Goal: Find contact information: Find contact information

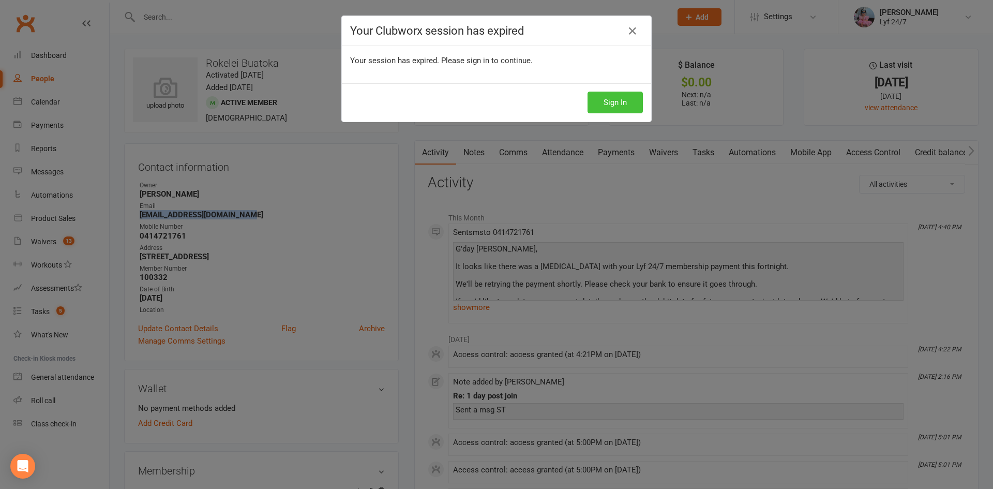
click at [603, 96] on button "Sign In" at bounding box center [614, 103] width 55 height 22
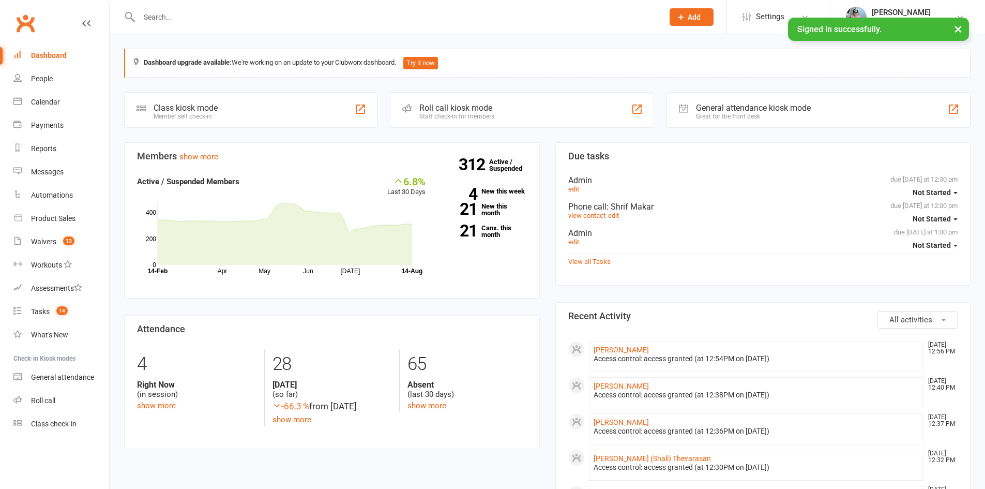
click at [149, 11] on input "text" at bounding box center [396, 17] width 520 height 14
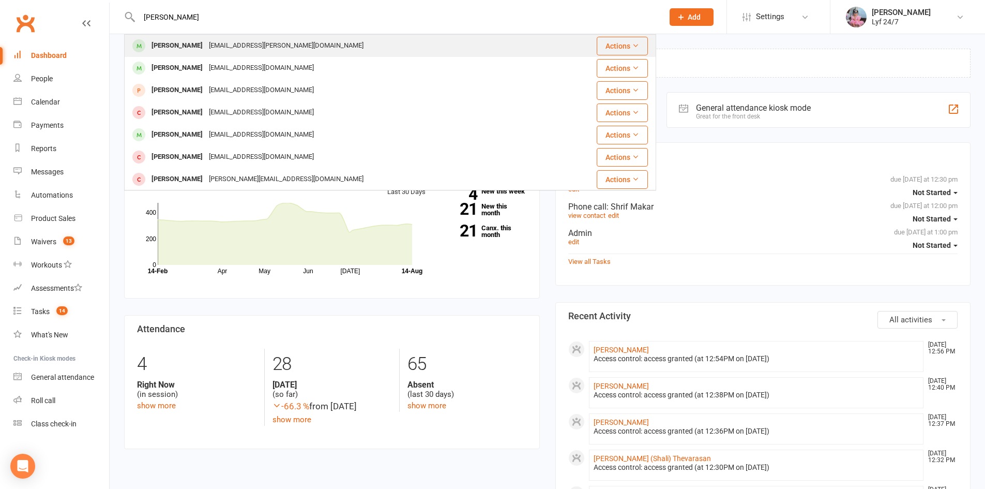
type input "[PERSON_NAME]"
click at [170, 42] on div "[PERSON_NAME]" at bounding box center [176, 45] width 57 height 15
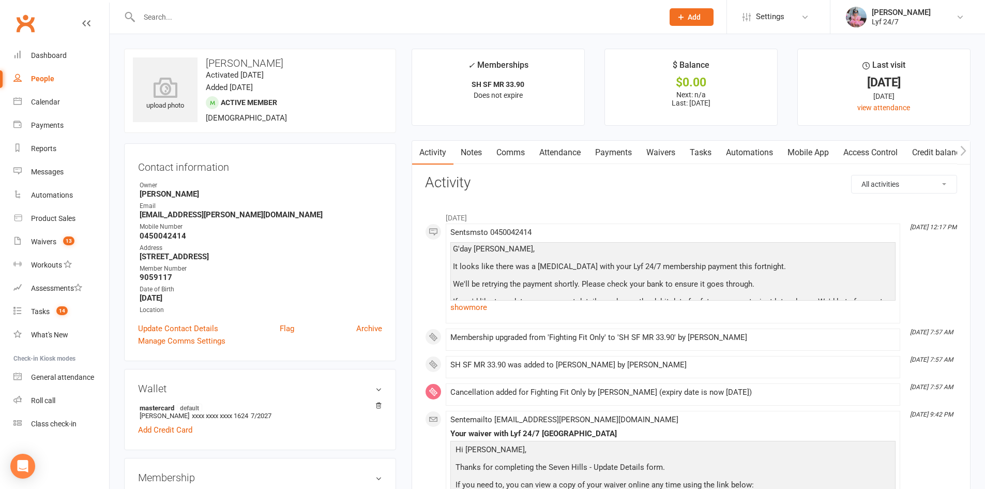
click at [187, 214] on strong "[EMAIL_ADDRESS][PERSON_NAME][DOMAIN_NAME]" at bounding box center [261, 214] width 243 height 9
click at [186, 214] on strong "[EMAIL_ADDRESS][PERSON_NAME][DOMAIN_NAME]" at bounding box center [261, 214] width 243 height 9
click at [185, 214] on strong "[EMAIL_ADDRESS][PERSON_NAME][DOMAIN_NAME]" at bounding box center [261, 214] width 243 height 9
click at [186, 214] on strong "[EMAIL_ADDRESS][PERSON_NAME][DOMAIN_NAME]" at bounding box center [261, 214] width 243 height 9
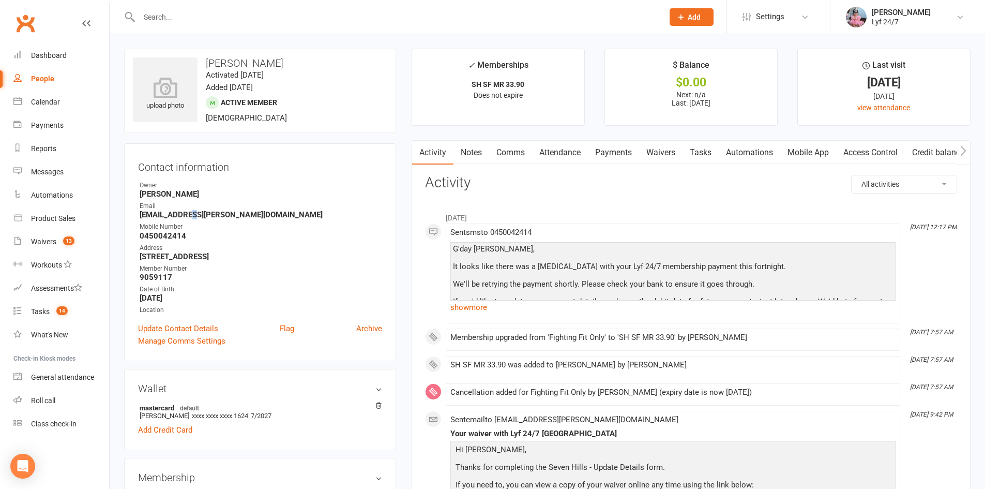
click at [186, 214] on strong "[EMAIL_ADDRESS][PERSON_NAME][DOMAIN_NAME]" at bounding box center [261, 214] width 243 height 9
copy render-form-field "[EMAIL_ADDRESS][PERSON_NAME][DOMAIN_NAME]"
